Goal: Find specific page/section: Find specific page/section

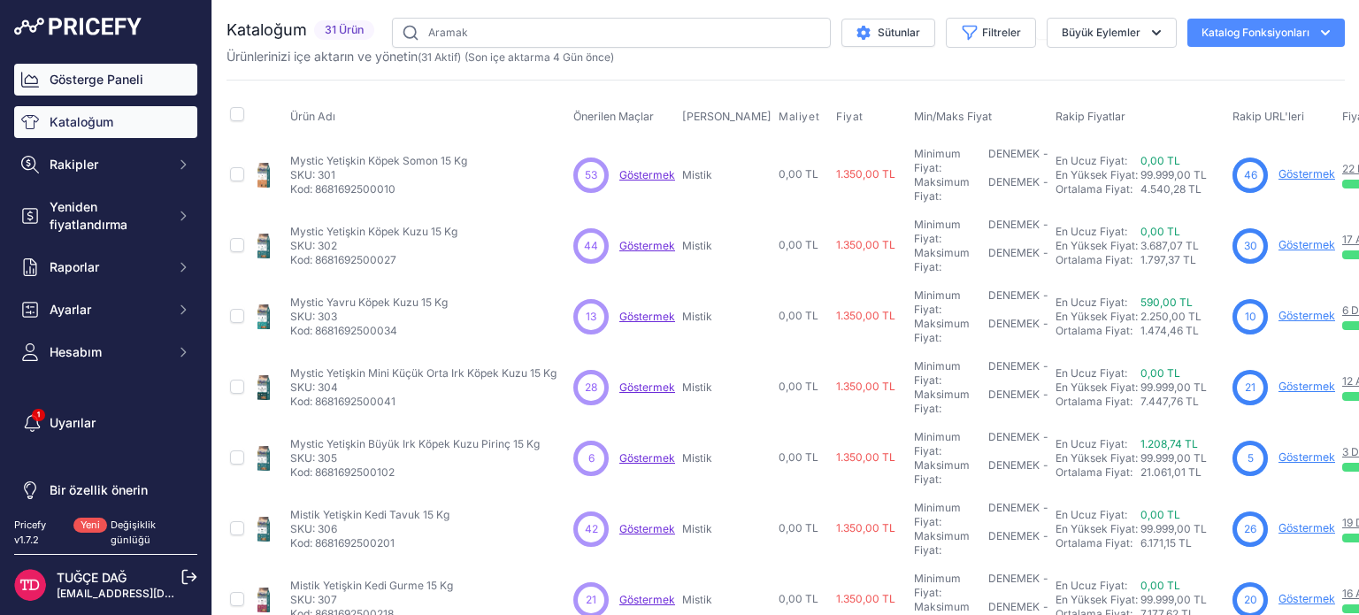
click at [149, 77] on link "Gösterge Paneli" at bounding box center [105, 80] width 183 height 32
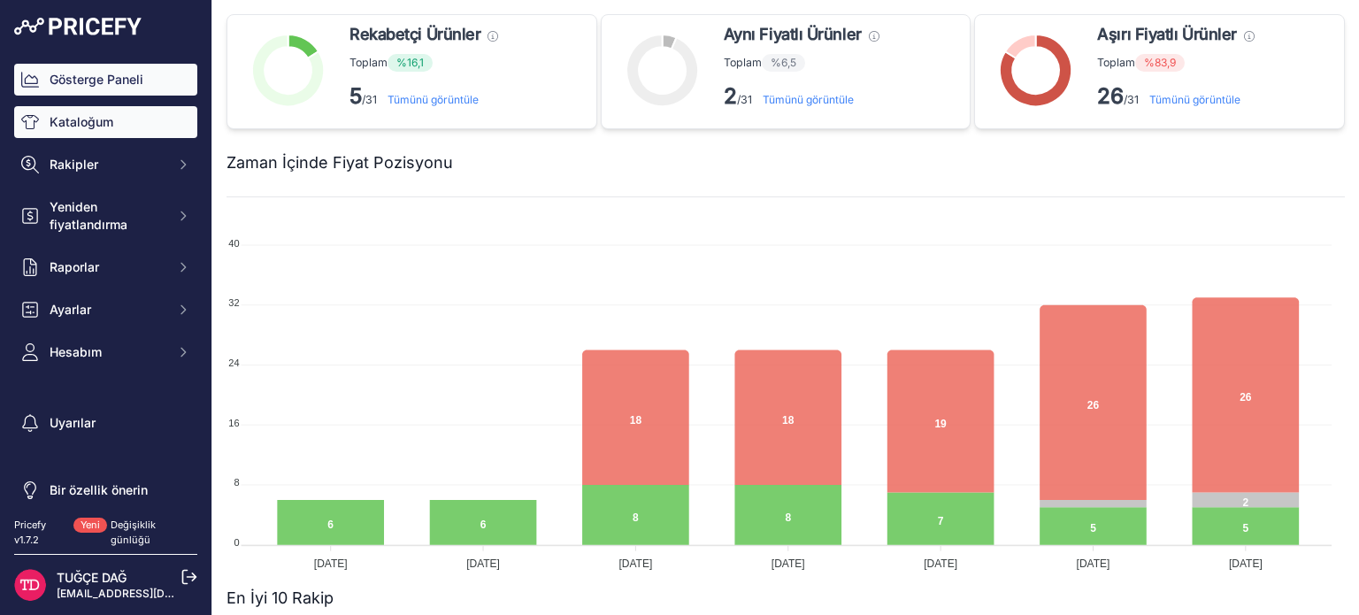
click at [149, 112] on link "Kataloğum" at bounding box center [105, 122] width 183 height 32
